Goal: Transaction & Acquisition: Purchase product/service

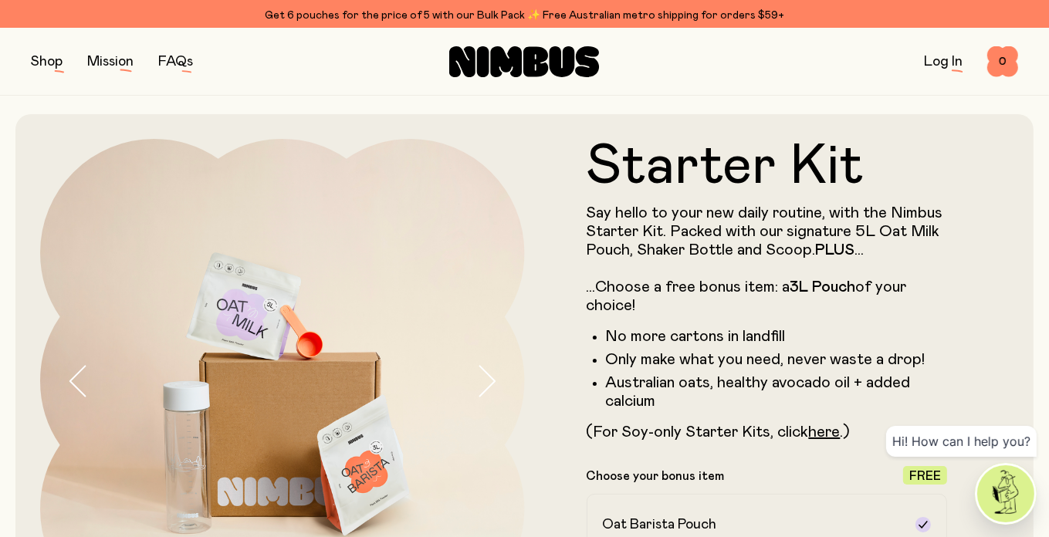
click at [31, 60] on button "button" at bounding box center [47, 62] width 32 height 22
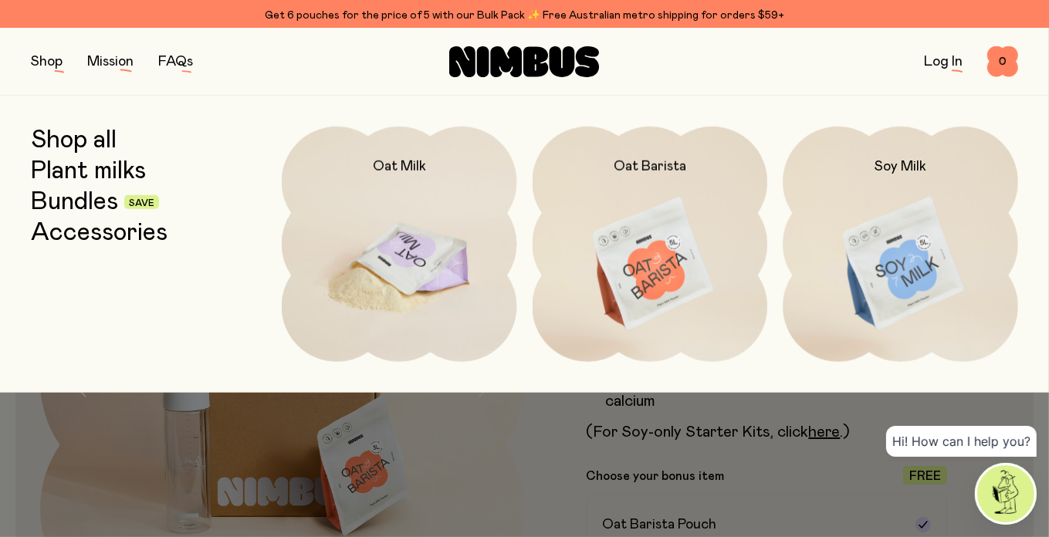
click at [401, 266] on img at bounding box center [399, 265] width 235 height 276
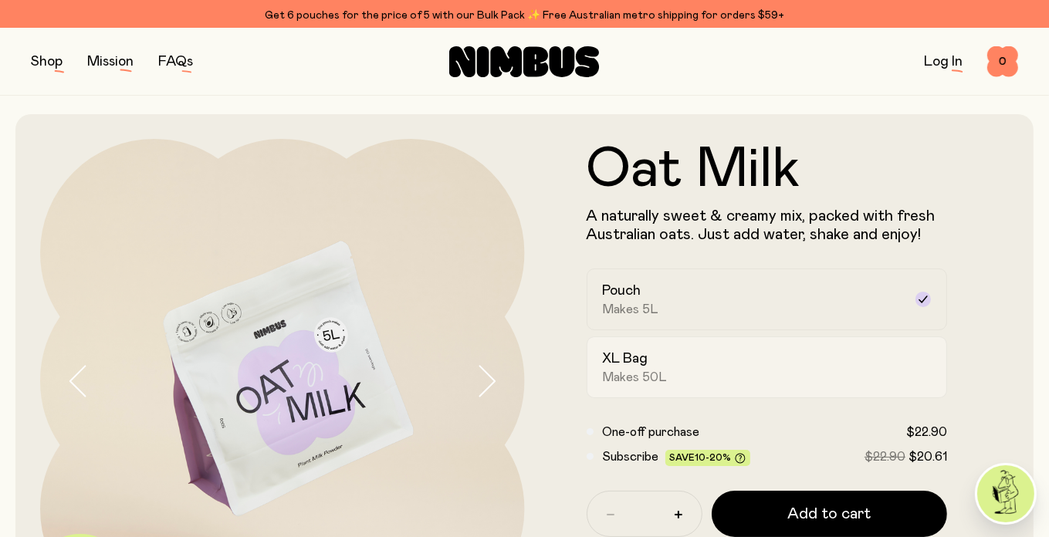
click at [660, 372] on div "XL Bag Makes 50L" at bounding box center [753, 367] width 301 height 35
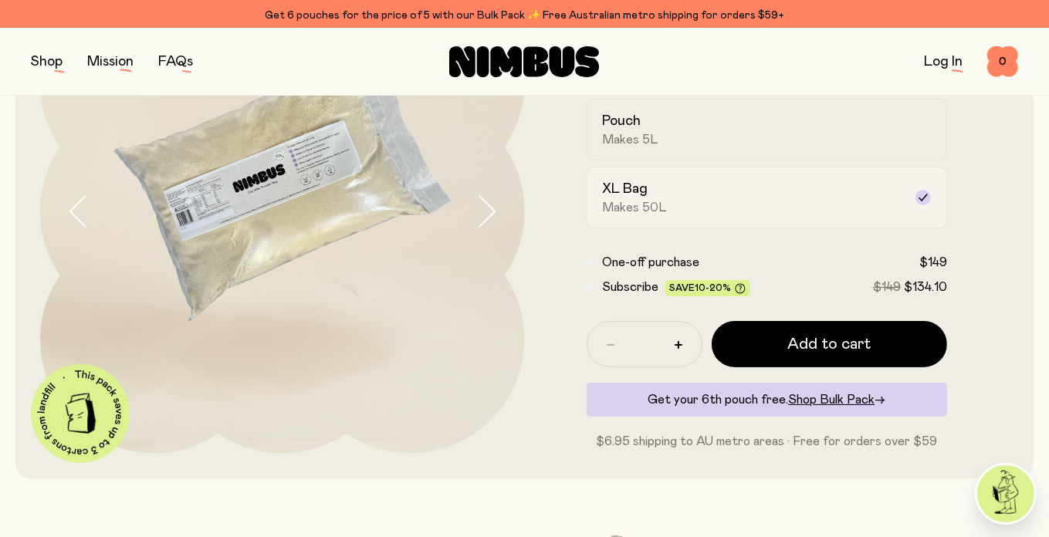
scroll to position [177, 0]
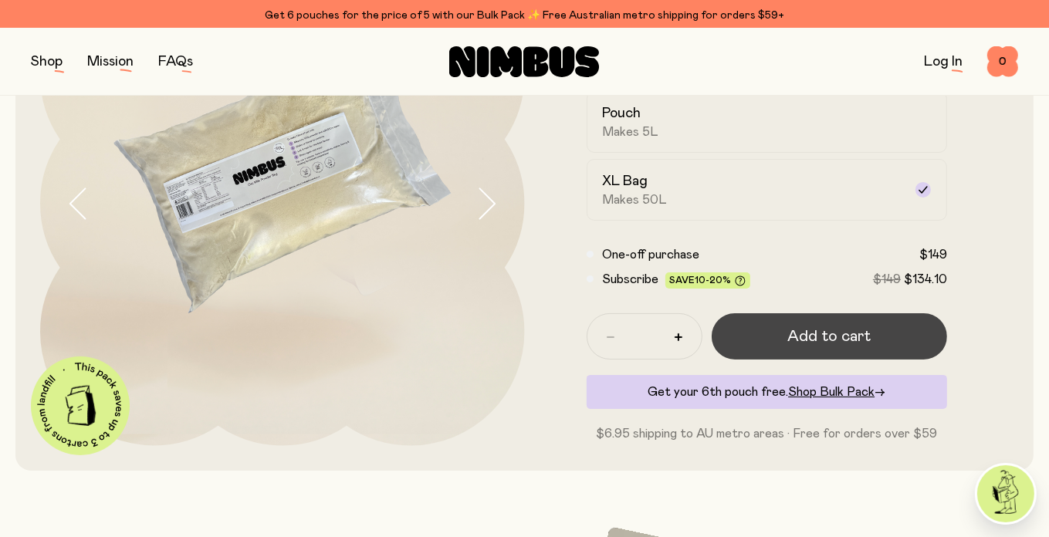
click at [854, 321] on button "Add to cart" at bounding box center [829, 336] width 236 height 46
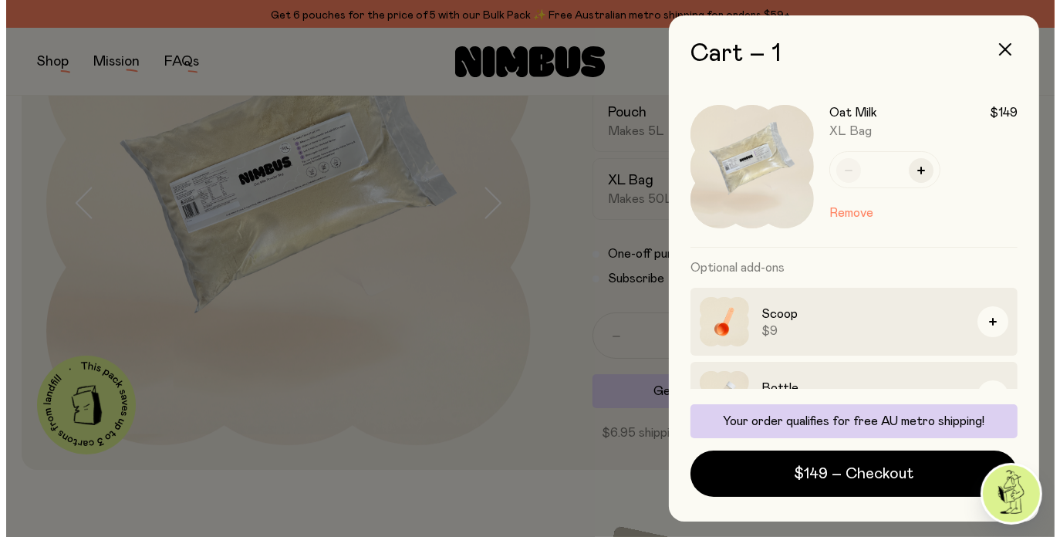
scroll to position [0, 0]
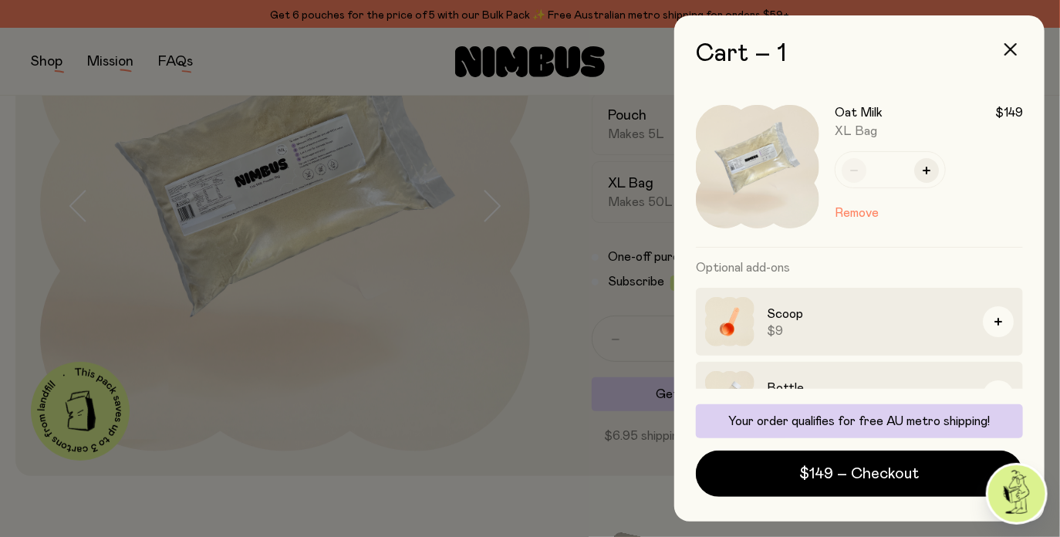
click at [576, 459] on div at bounding box center [530, 268] width 1060 height 537
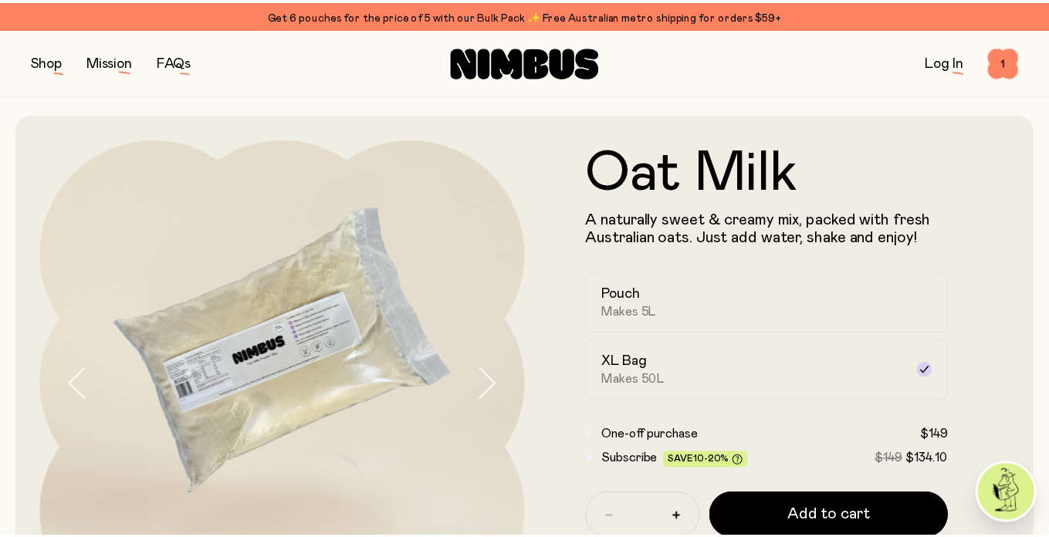
scroll to position [177, 0]
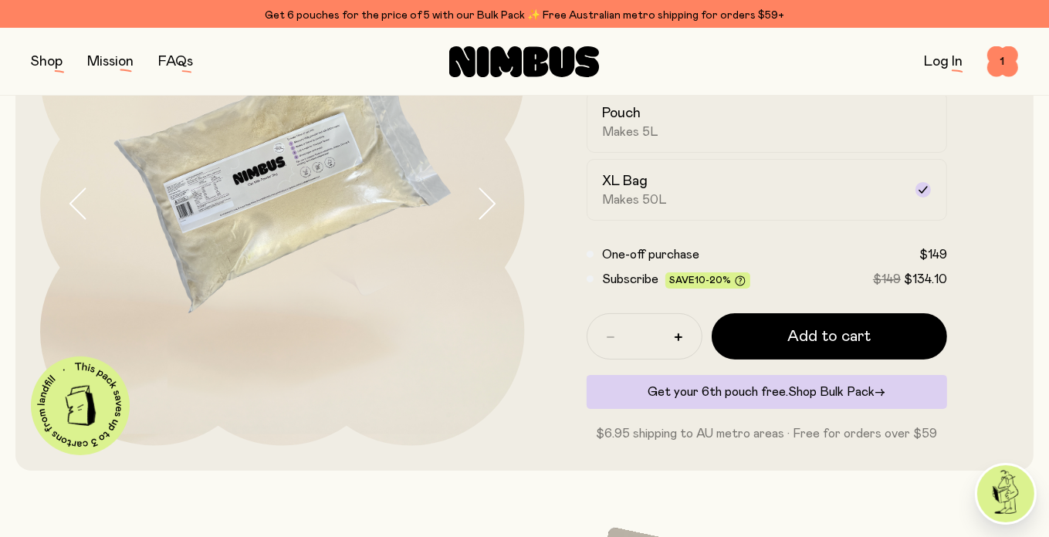
click at [832, 386] on span "Shop Bulk Pack" at bounding box center [831, 392] width 86 height 12
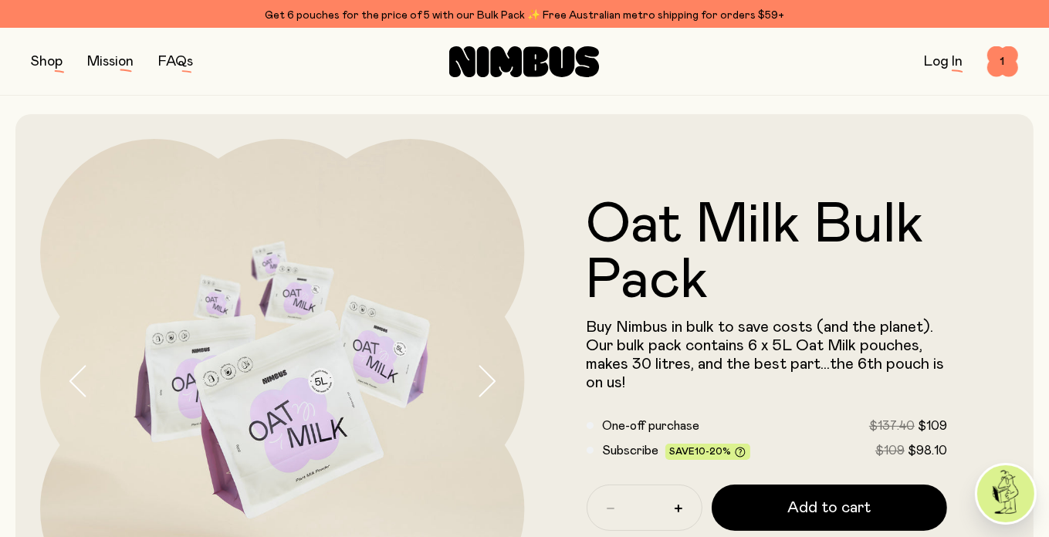
click at [358, 89] on div "Shop Mission FAQs Log In 1 1" at bounding box center [524, 61] width 987 height 67
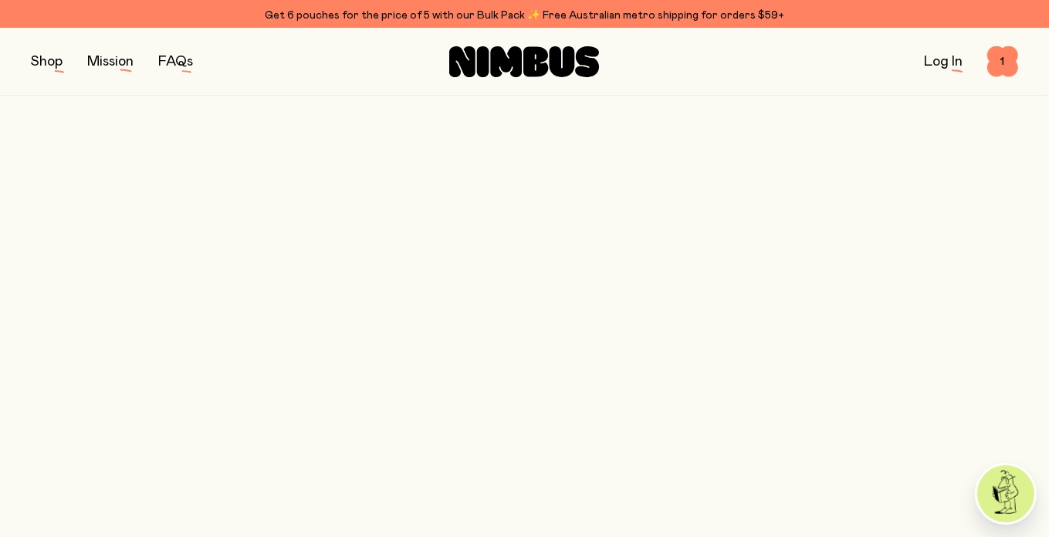
scroll to position [177, 0]
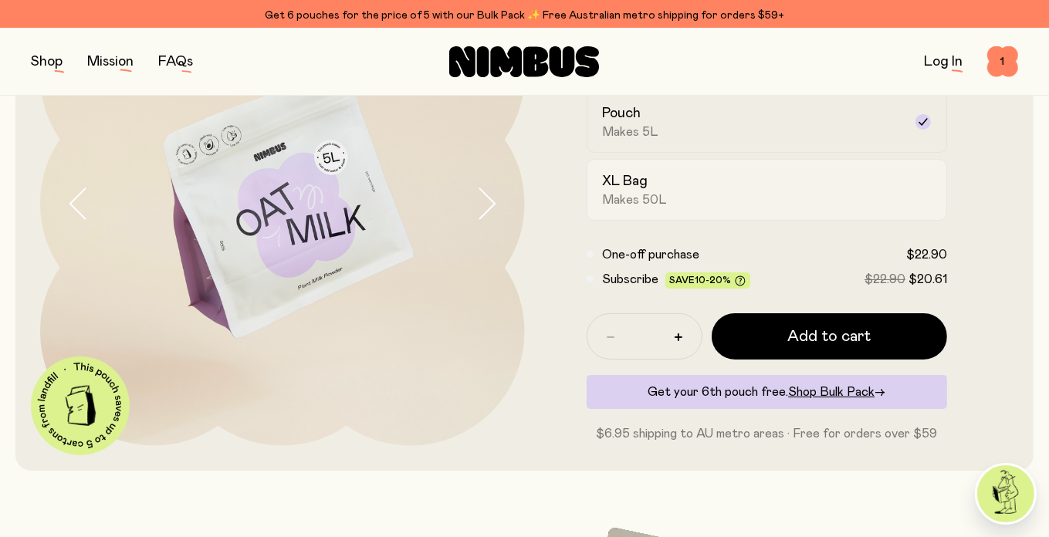
click at [623, 189] on h2 "XL Bag" at bounding box center [626, 181] width 46 height 19
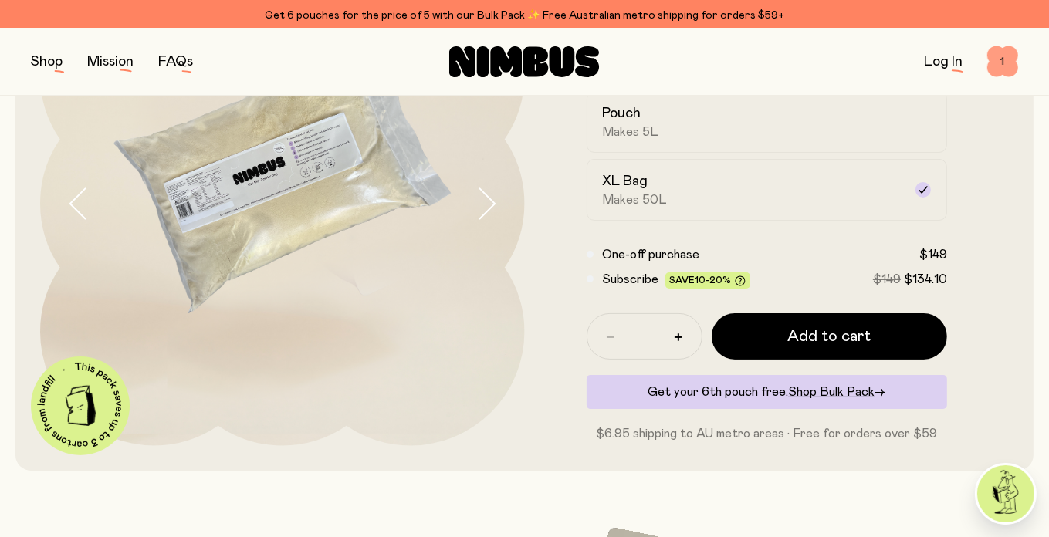
click at [1015, 60] on span "1" at bounding box center [1002, 61] width 31 height 31
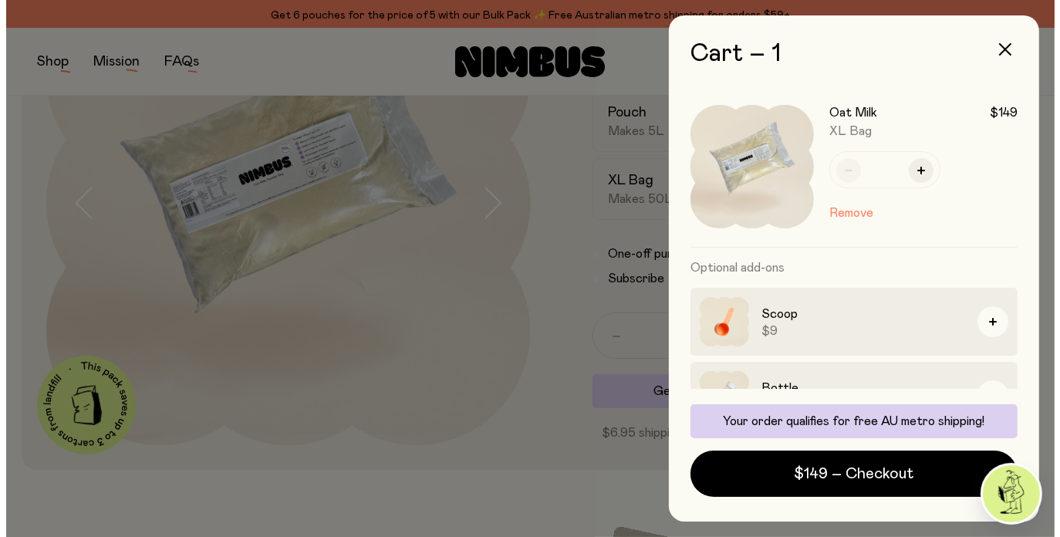
scroll to position [0, 0]
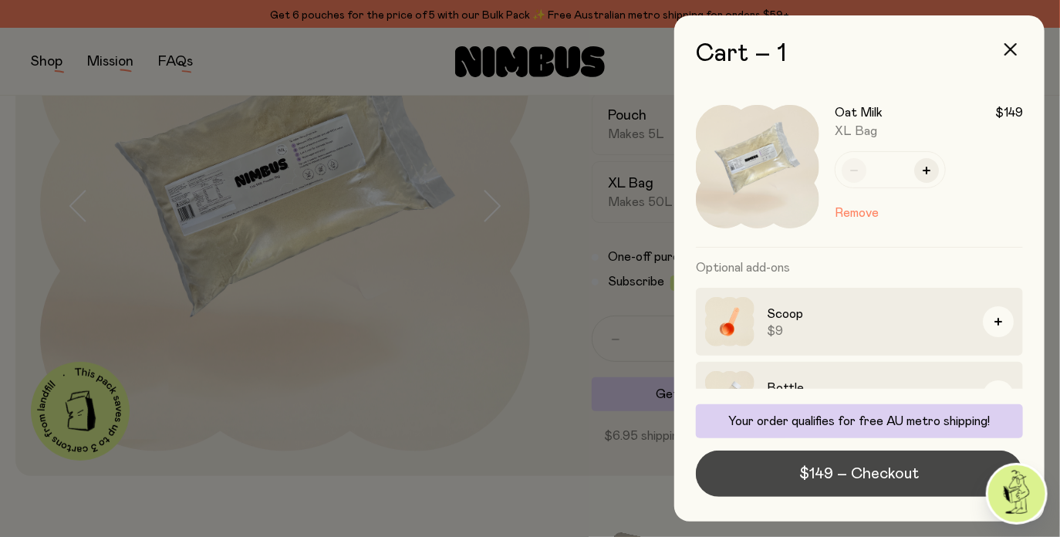
click at [855, 493] on button "$149 – Checkout" at bounding box center [859, 474] width 327 height 46
